Goal: Navigation & Orientation: Find specific page/section

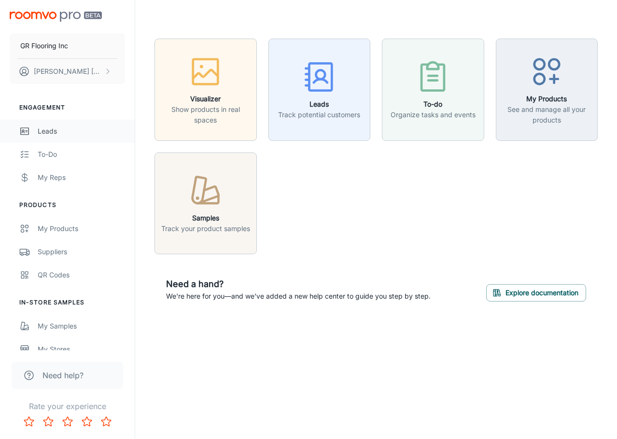
click at [77, 131] on div "Leads" at bounding box center [81, 131] width 87 height 11
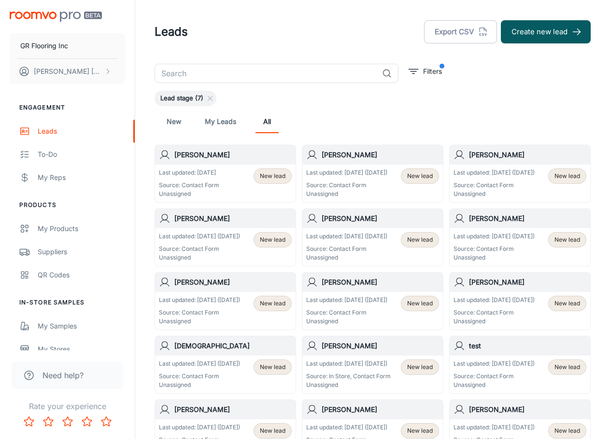
click at [286, 41] on div "Leads Export CSV Create new lead" at bounding box center [373, 31] width 436 height 25
click at [237, 187] on div "Last updated: [DATE] Source: Contact Form Unassigned New lead" at bounding box center [225, 184] width 133 height 30
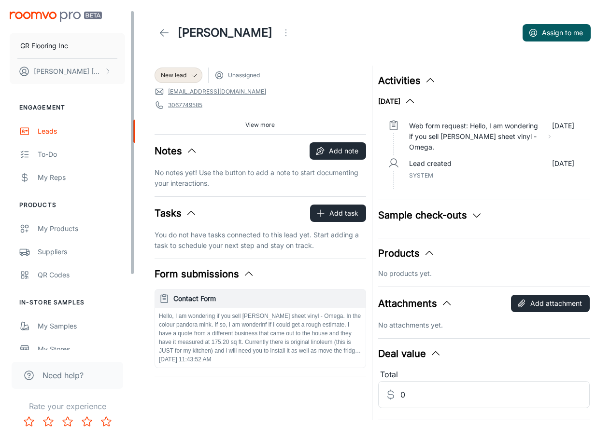
scroll to position [97, 0]
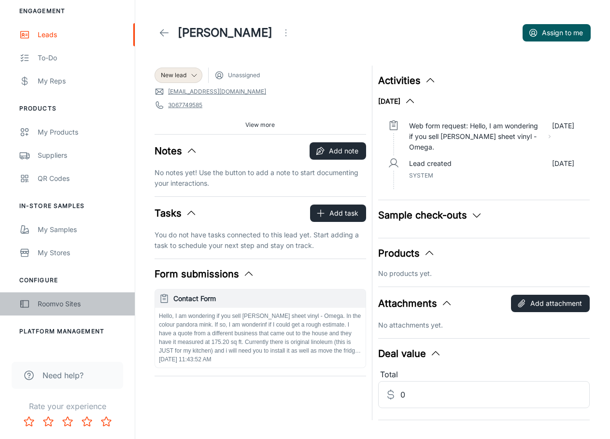
click at [63, 298] on link "Roomvo Sites" at bounding box center [67, 304] width 135 height 23
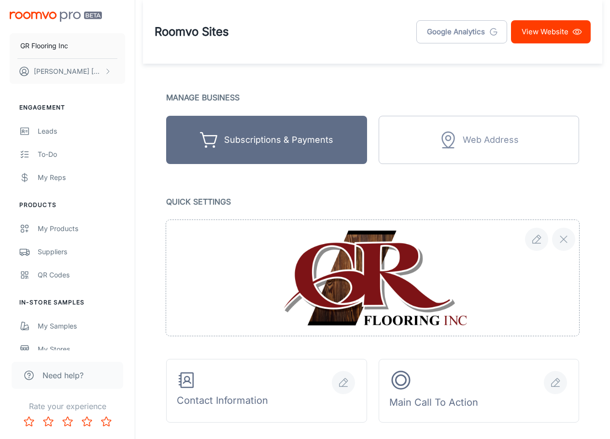
scroll to position [193, 0]
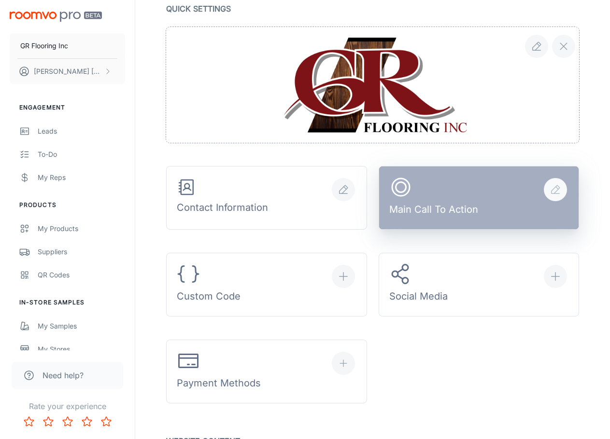
click at [436, 185] on div "Main Call To Action" at bounding box center [433, 198] width 89 height 45
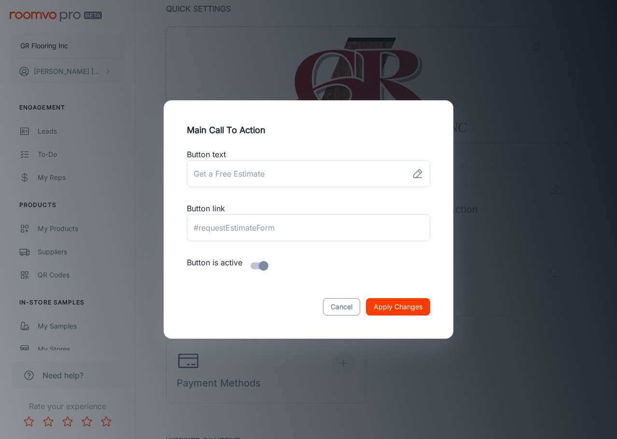
click at [356, 309] on button "Cancel" at bounding box center [341, 306] width 37 height 17
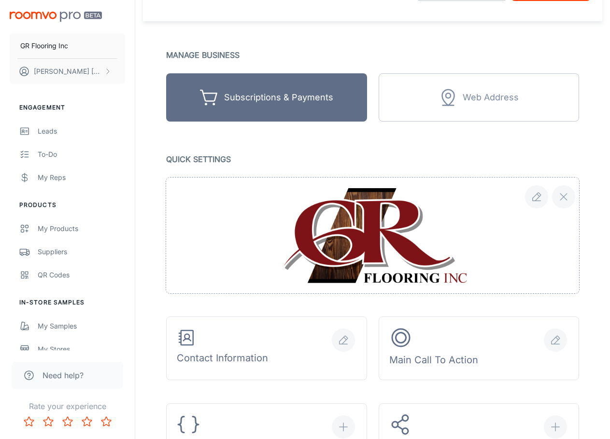
scroll to position [0, 0]
